Goal: Information Seeking & Learning: Learn about a topic

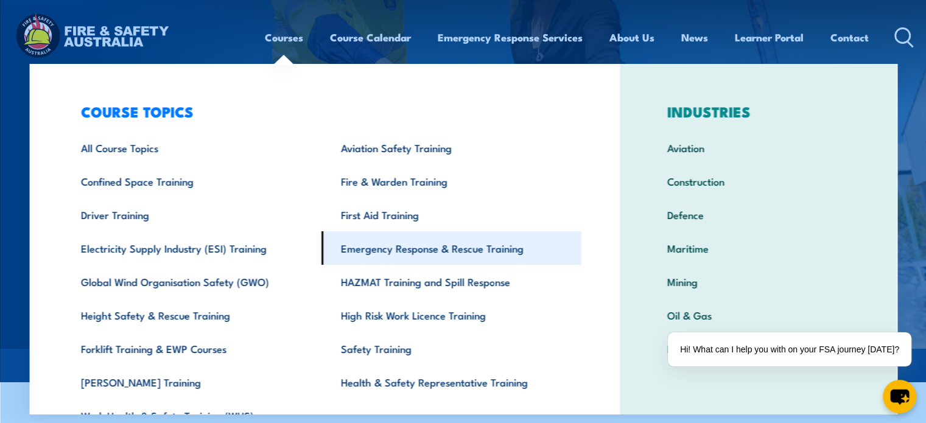
click at [395, 253] on link "Emergency Response & Rescue Training" at bounding box center [451, 247] width 260 height 33
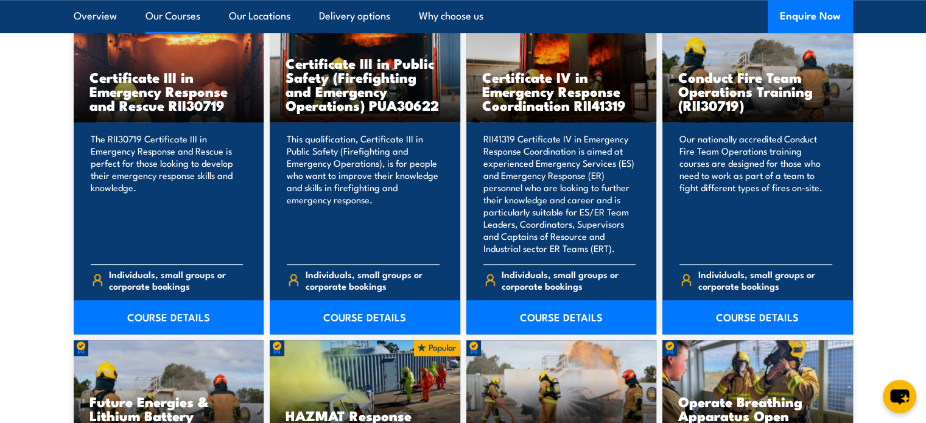
scroll to position [974, 0]
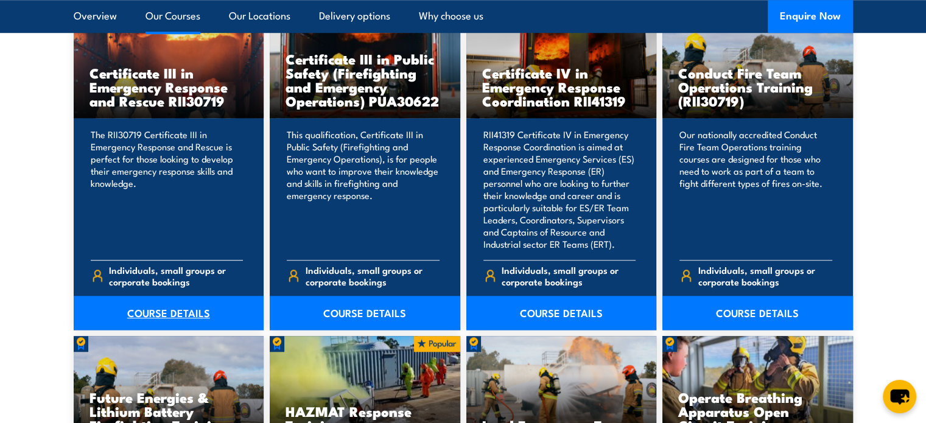
click at [151, 313] on link "COURSE DETAILS" at bounding box center [169, 313] width 190 height 34
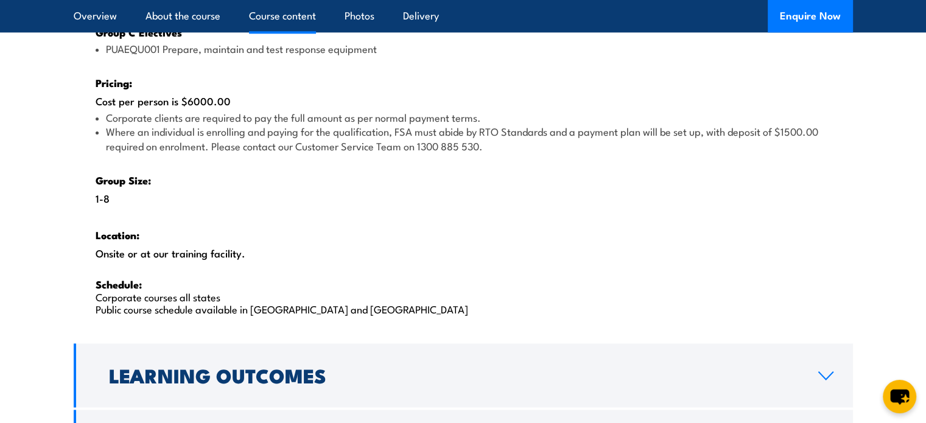
scroll to position [1887, 0]
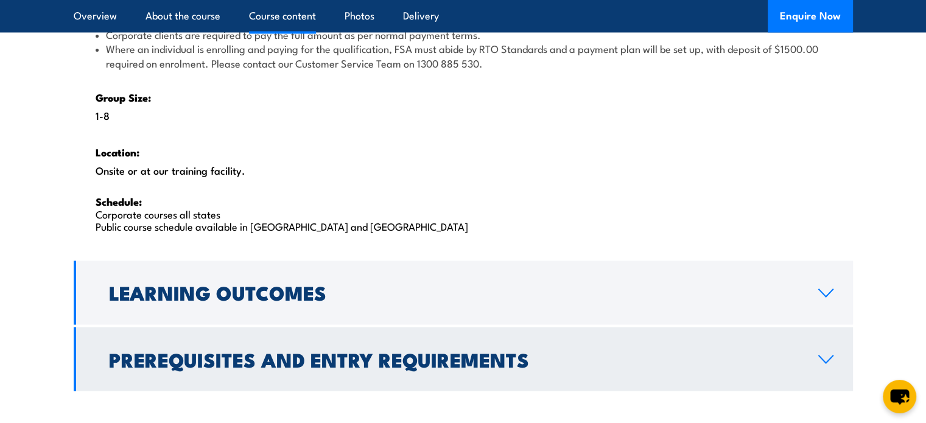
click at [338, 351] on h2 "Prerequisites and Entry Requirements" at bounding box center [454, 358] width 690 height 17
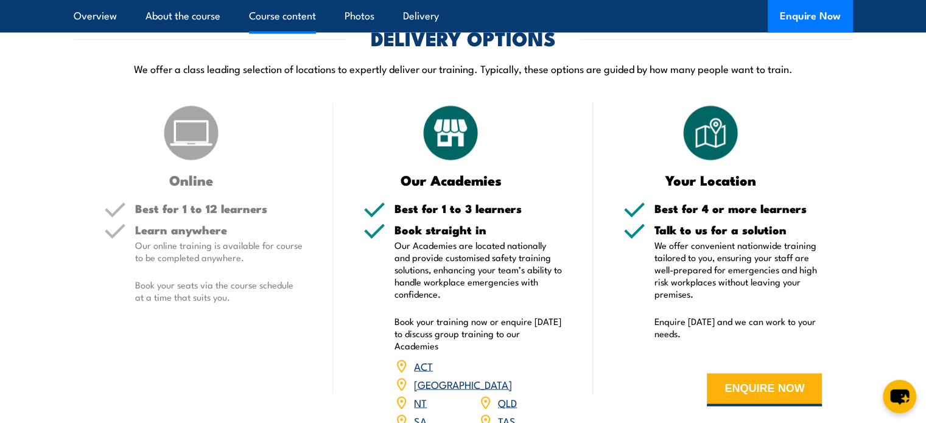
scroll to position [1453, 0]
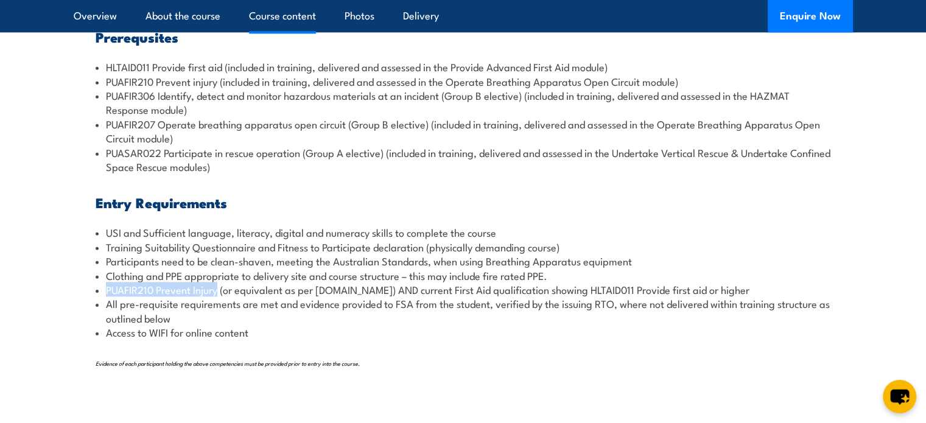
drag, startPoint x: 218, startPoint y: 293, endPoint x: 110, endPoint y: 289, distance: 109.0
click at [98, 292] on li "PUAFIR210 Prevent Injury (or equivalent as per [DOMAIN_NAME]) AND current First…" at bounding box center [463, 289] width 735 height 14
copy li "PUAFIR210 Prevent Injury"
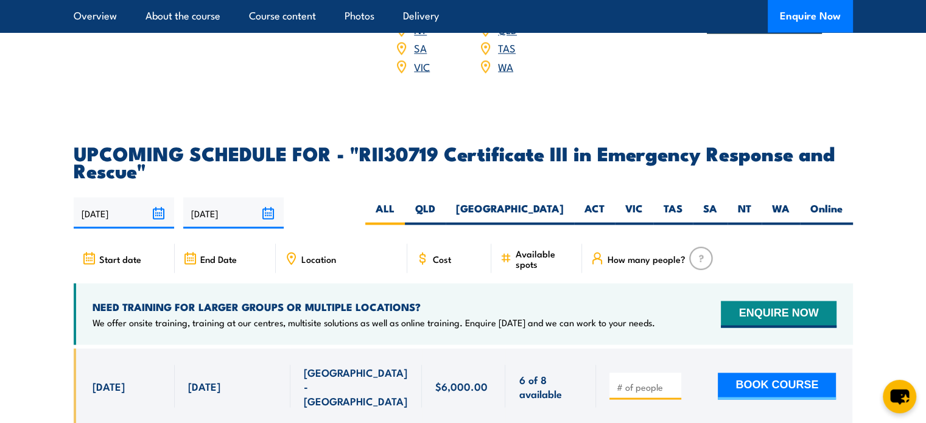
scroll to position [2245, 0]
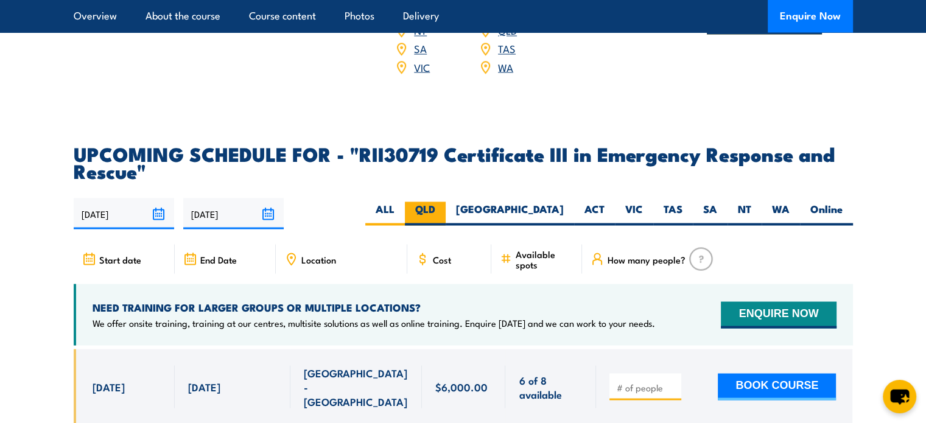
click at [446, 201] on label "QLD" at bounding box center [425, 213] width 41 height 24
click at [443, 201] on input "QLD" at bounding box center [439, 205] width 8 height 8
radio input "true"
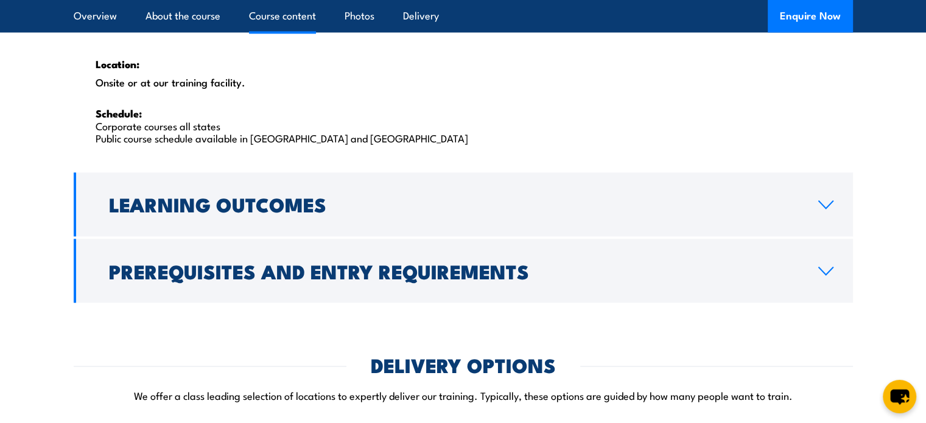
scroll to position [2065, 0]
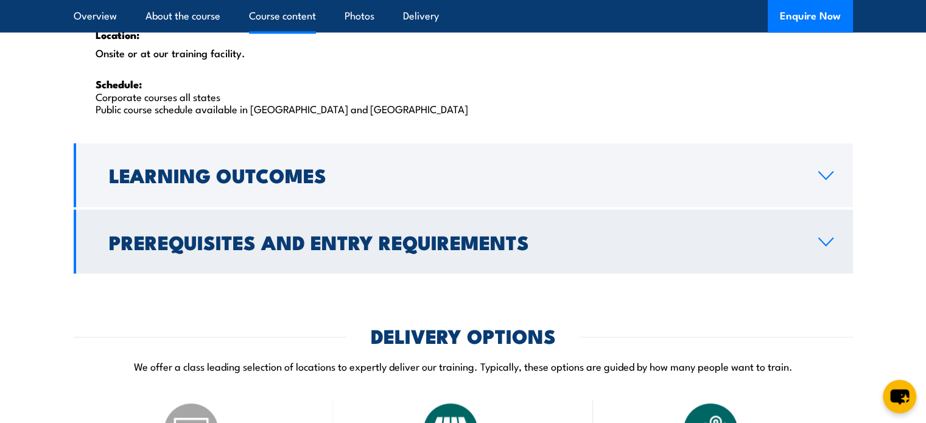
click at [397, 241] on h2 "Prerequisites and Entry Requirements" at bounding box center [454, 240] width 690 height 17
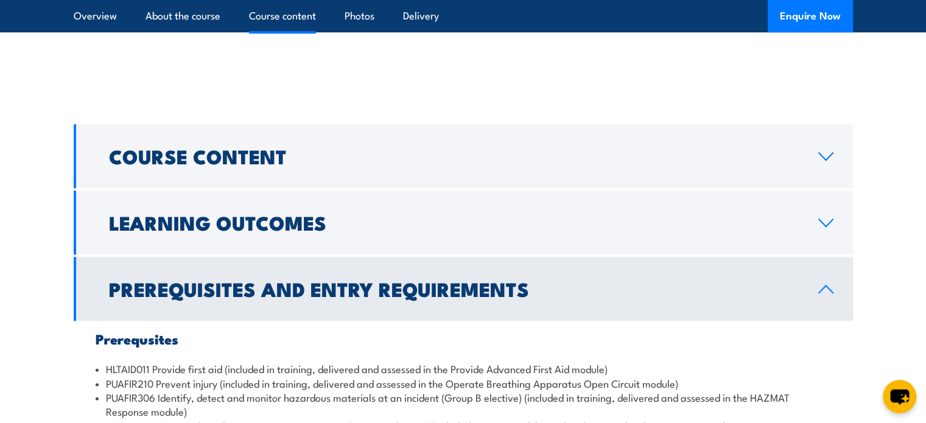
scroll to position [1143, 0]
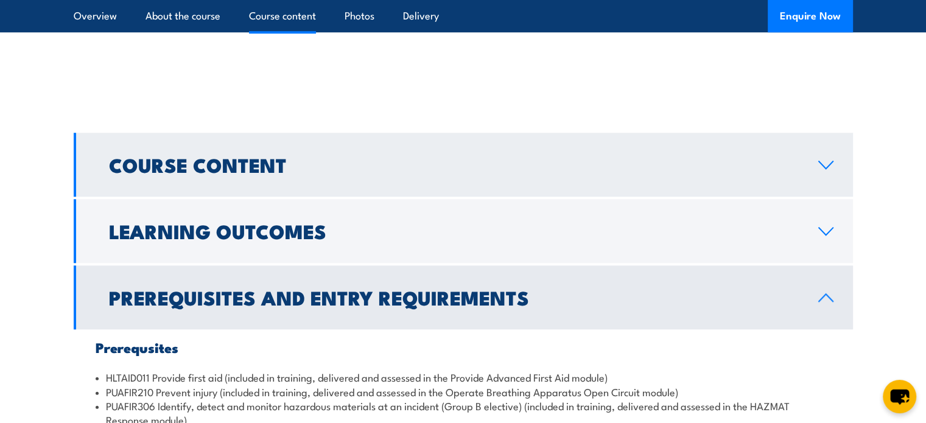
click at [209, 161] on h2 "Course Content" at bounding box center [454, 164] width 690 height 17
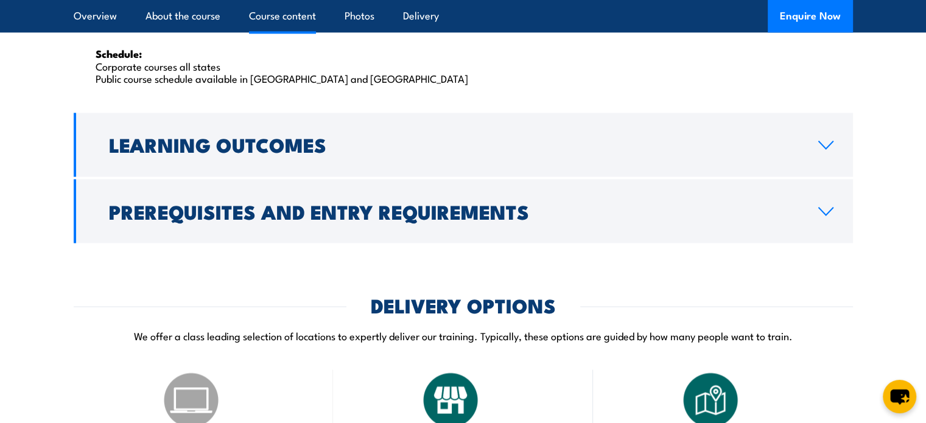
scroll to position [2117, 0]
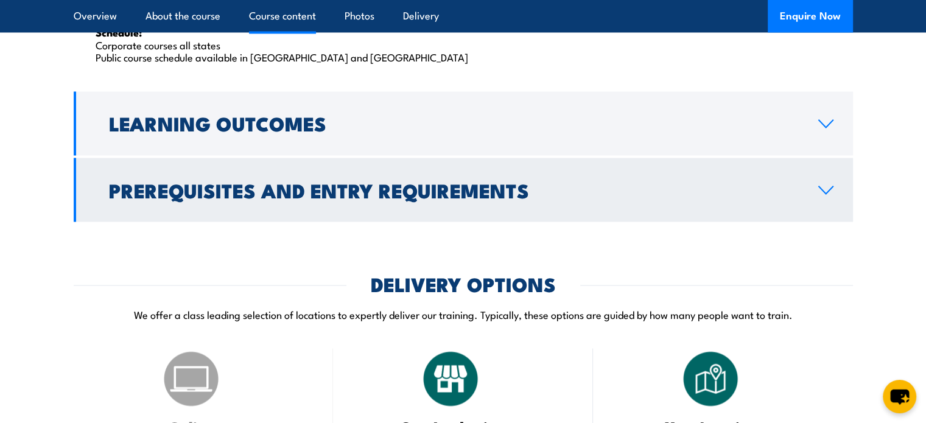
click at [491, 192] on h2 "Prerequisites and Entry Requirements" at bounding box center [454, 189] width 690 height 17
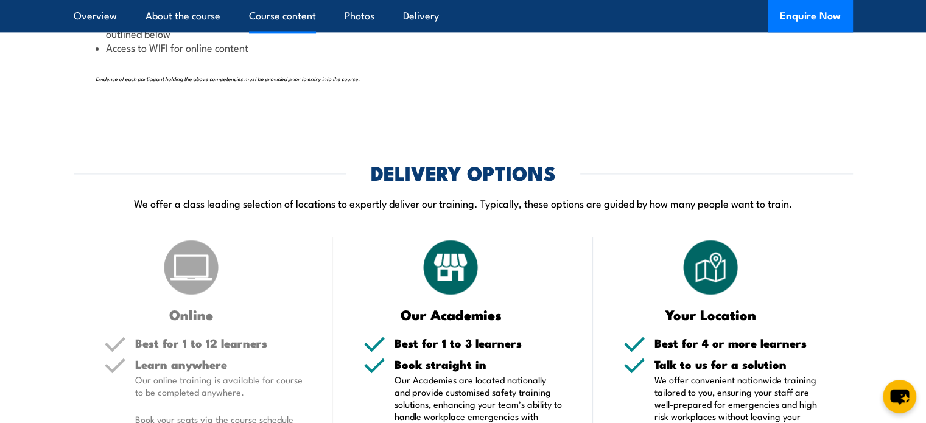
scroll to position [1434, 0]
